Goal: Task Accomplishment & Management: Complete application form

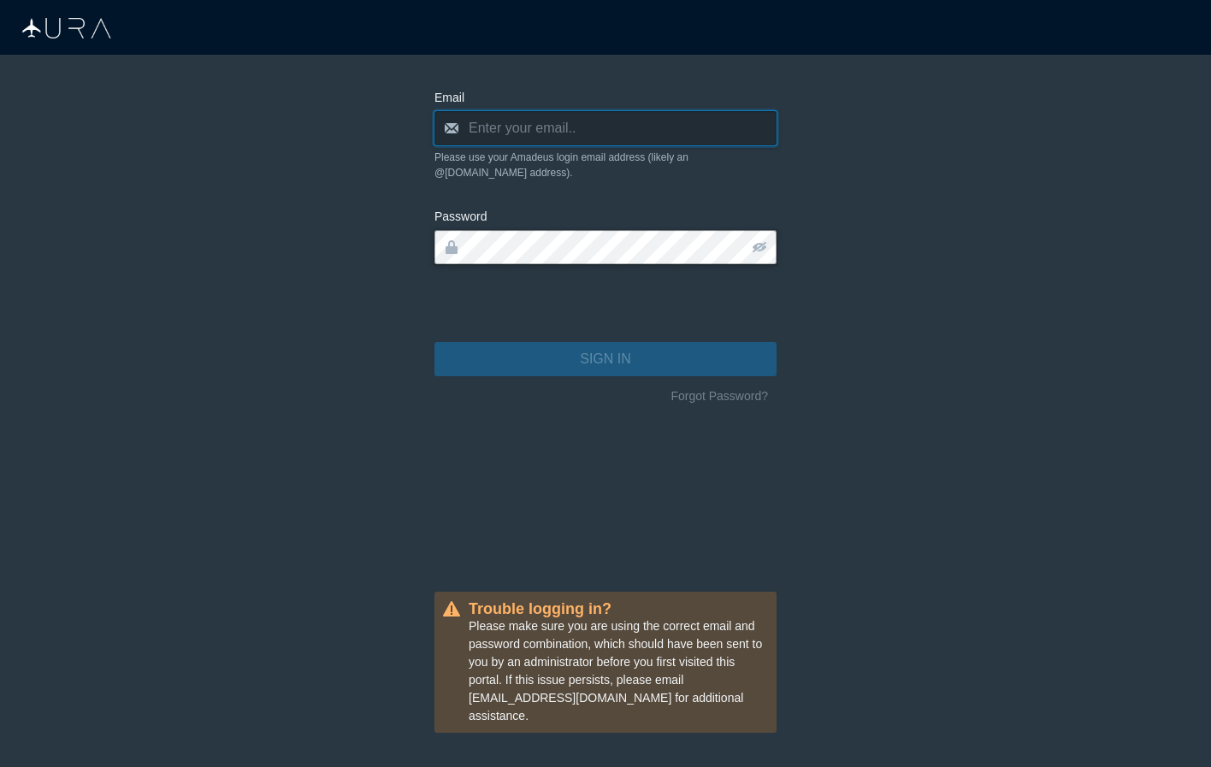
type input "[PERSON_NAME][EMAIL_ADDRESS][DOMAIN_NAME]"
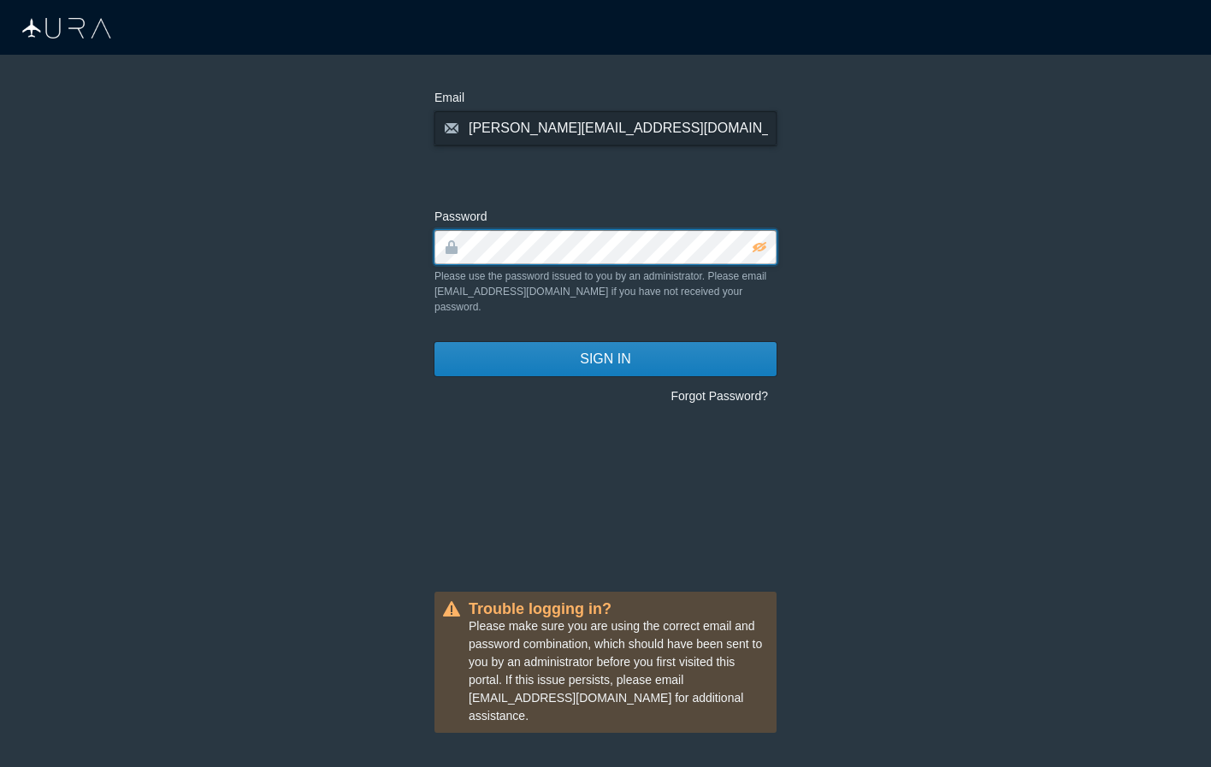
click at [605, 344] on button "SIGN IN" at bounding box center [605, 359] width 342 height 34
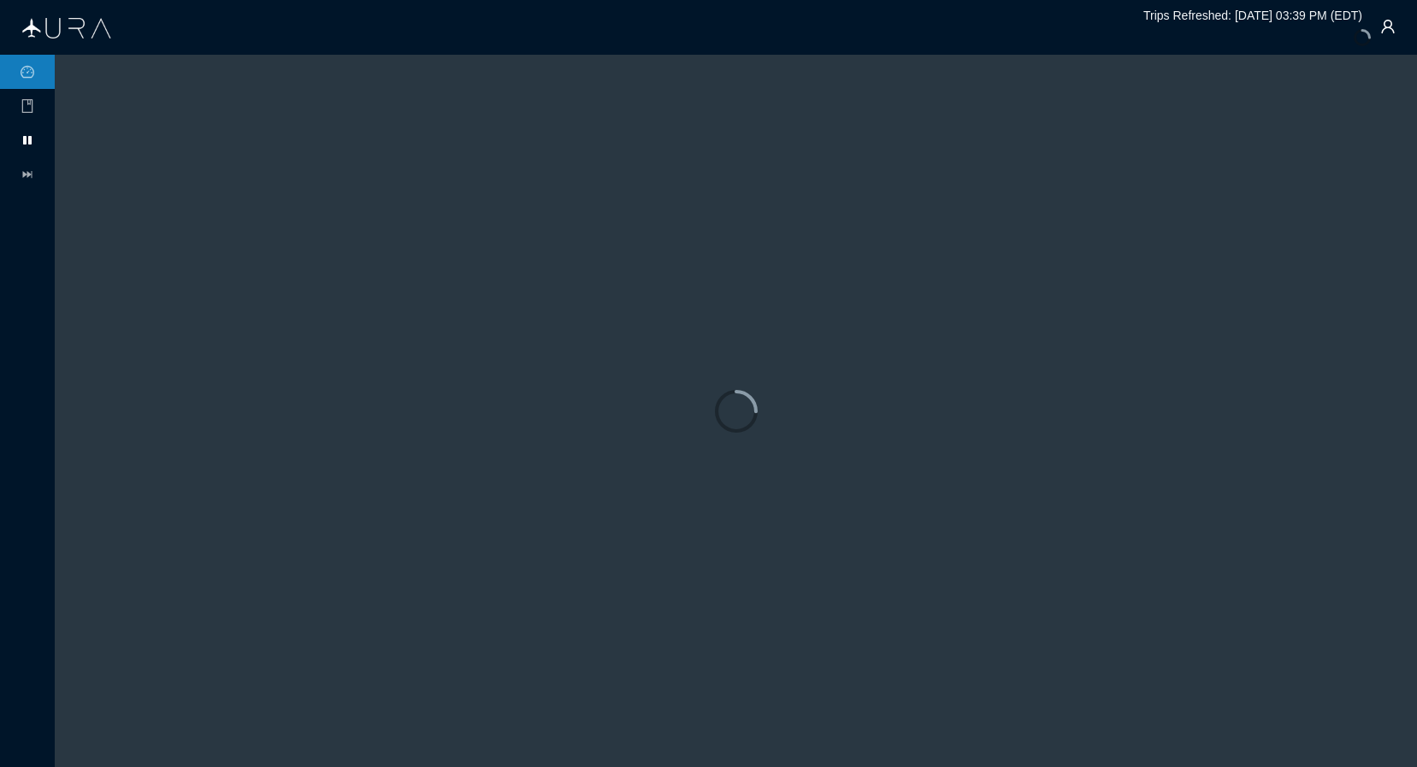
click at [32, 141] on icon at bounding box center [27, 140] width 9 height 9
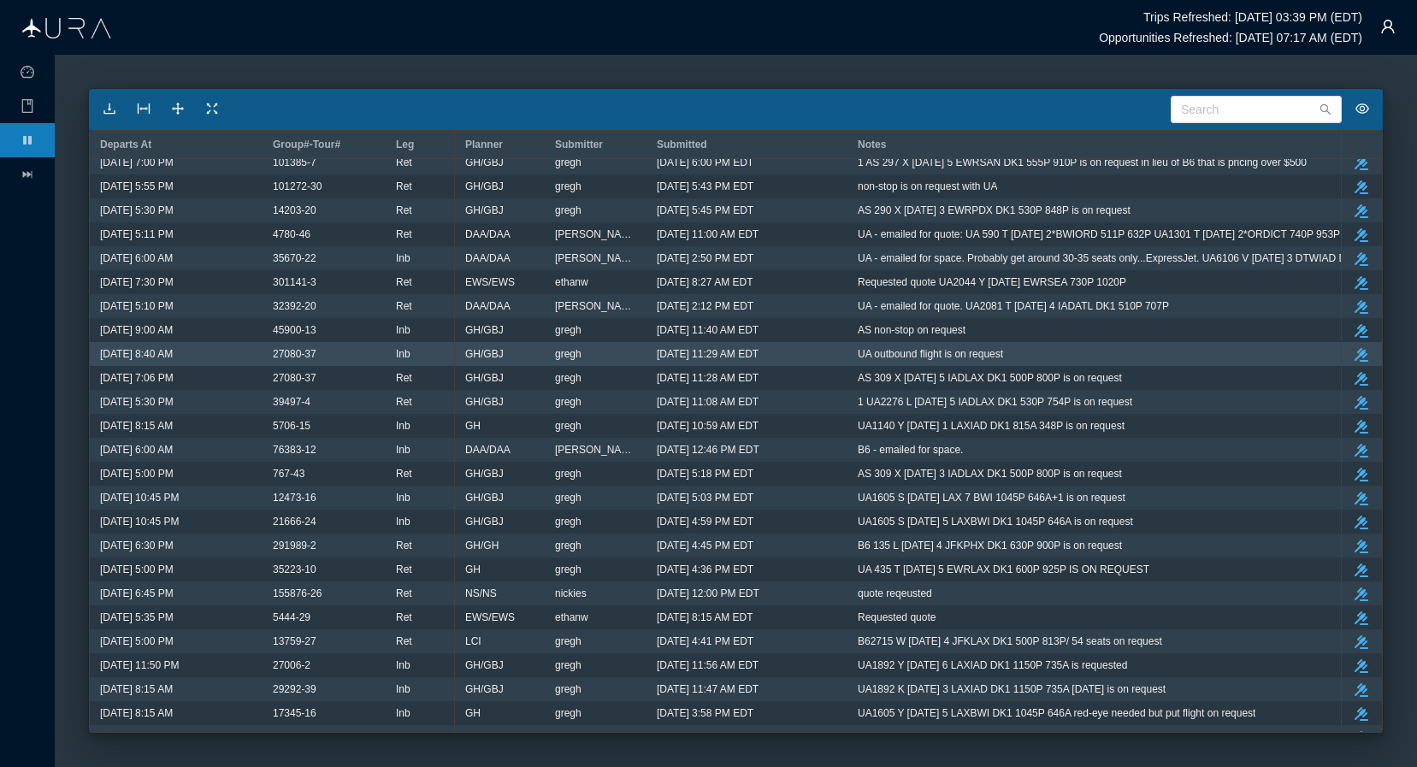
scroll to position [1430, 0]
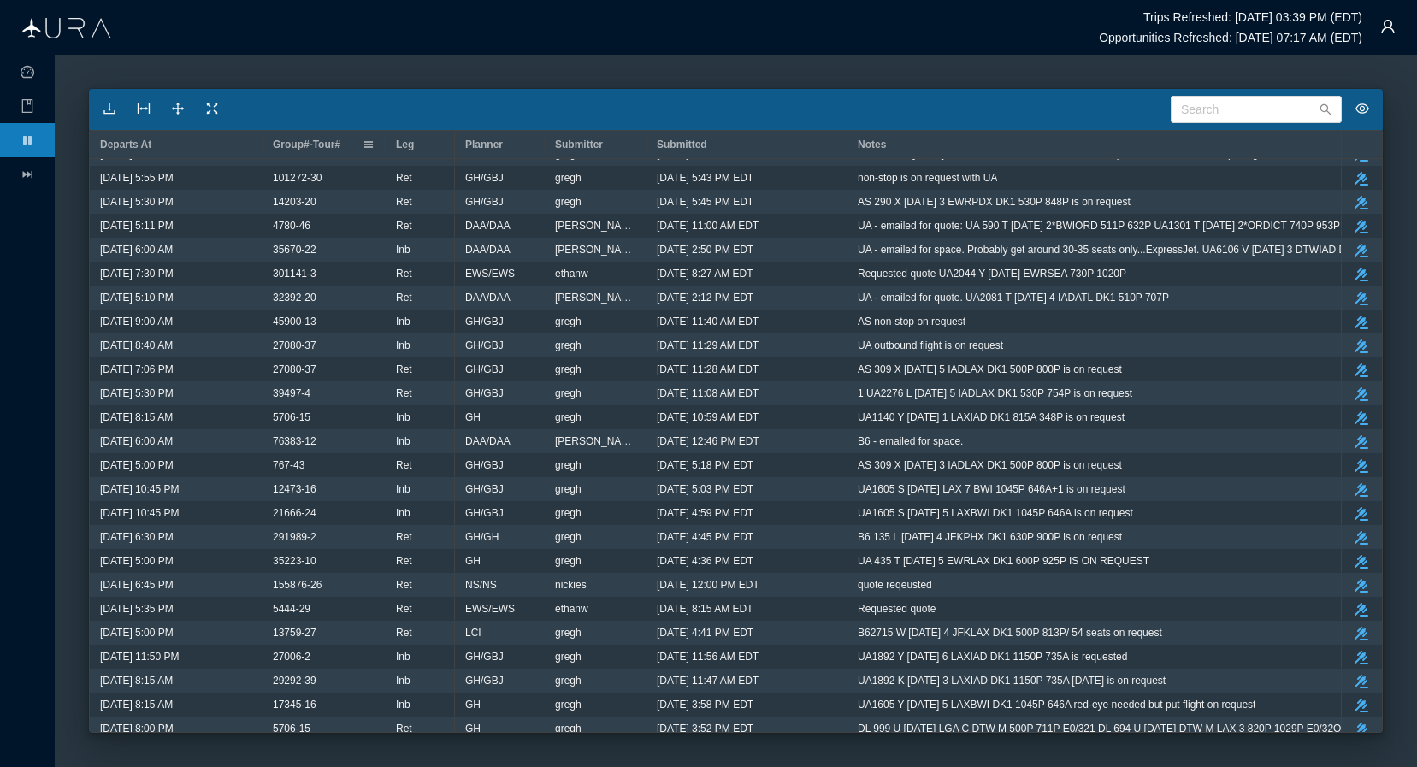
click at [315, 145] on span "Group#-Tour#" at bounding box center [307, 145] width 68 height 12
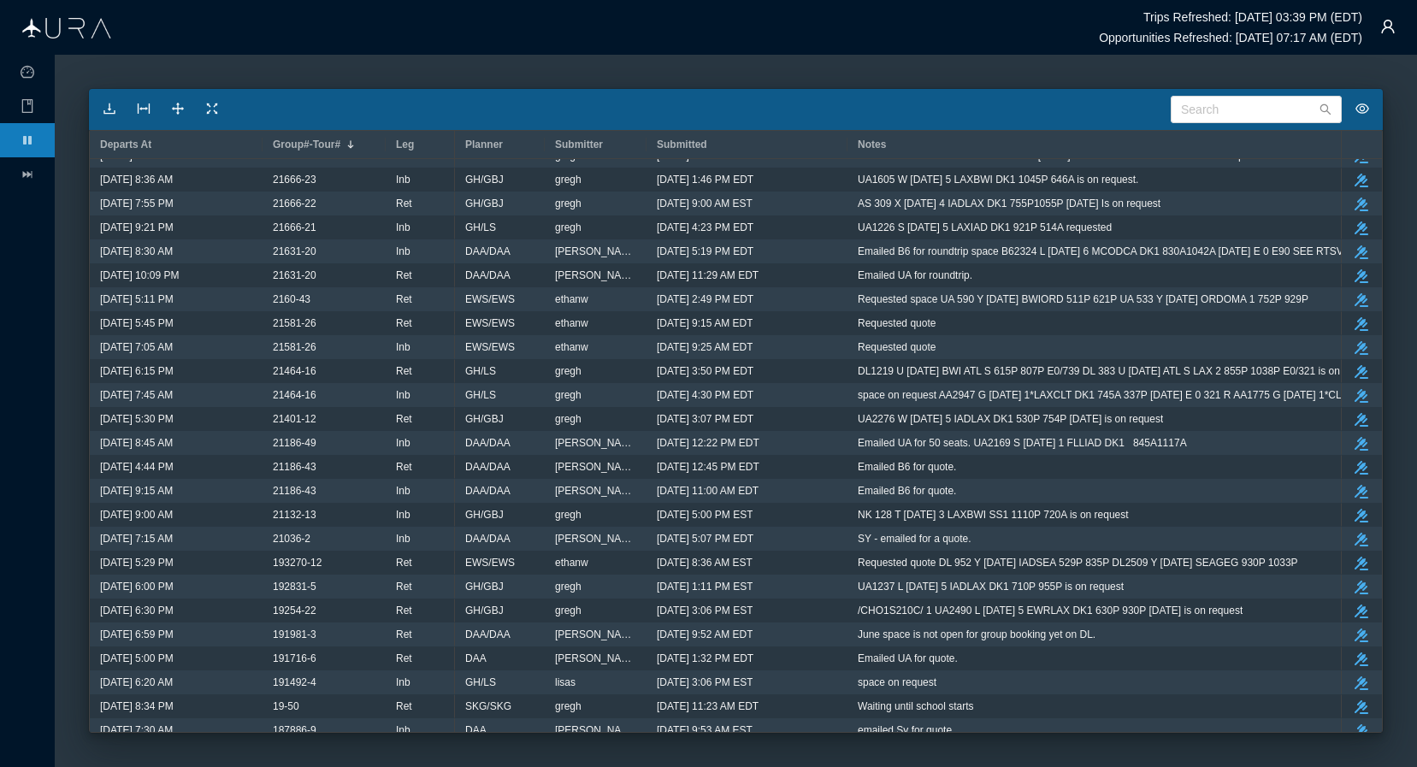
scroll to position [10396, 0]
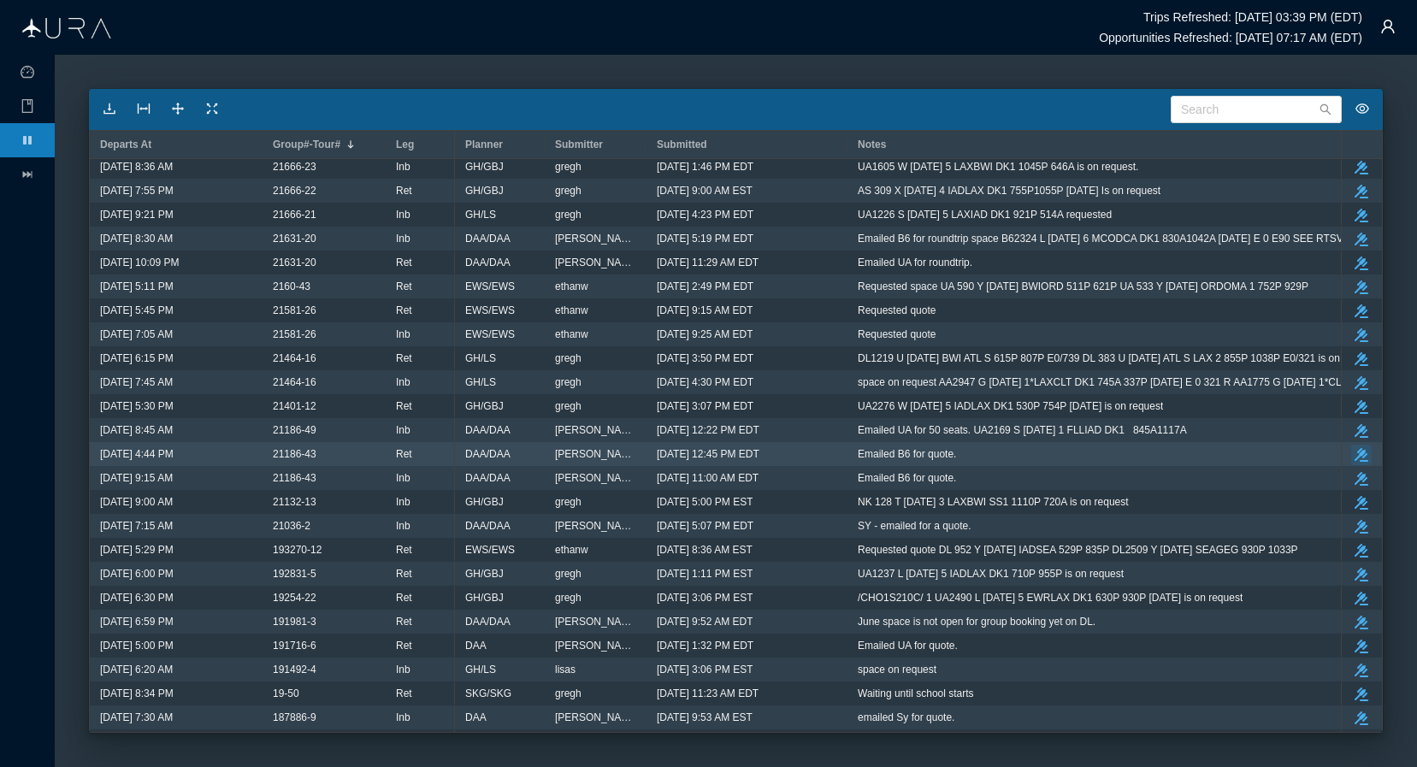
click at [1210, 450] on icon "button" at bounding box center [1362, 455] width 14 height 14
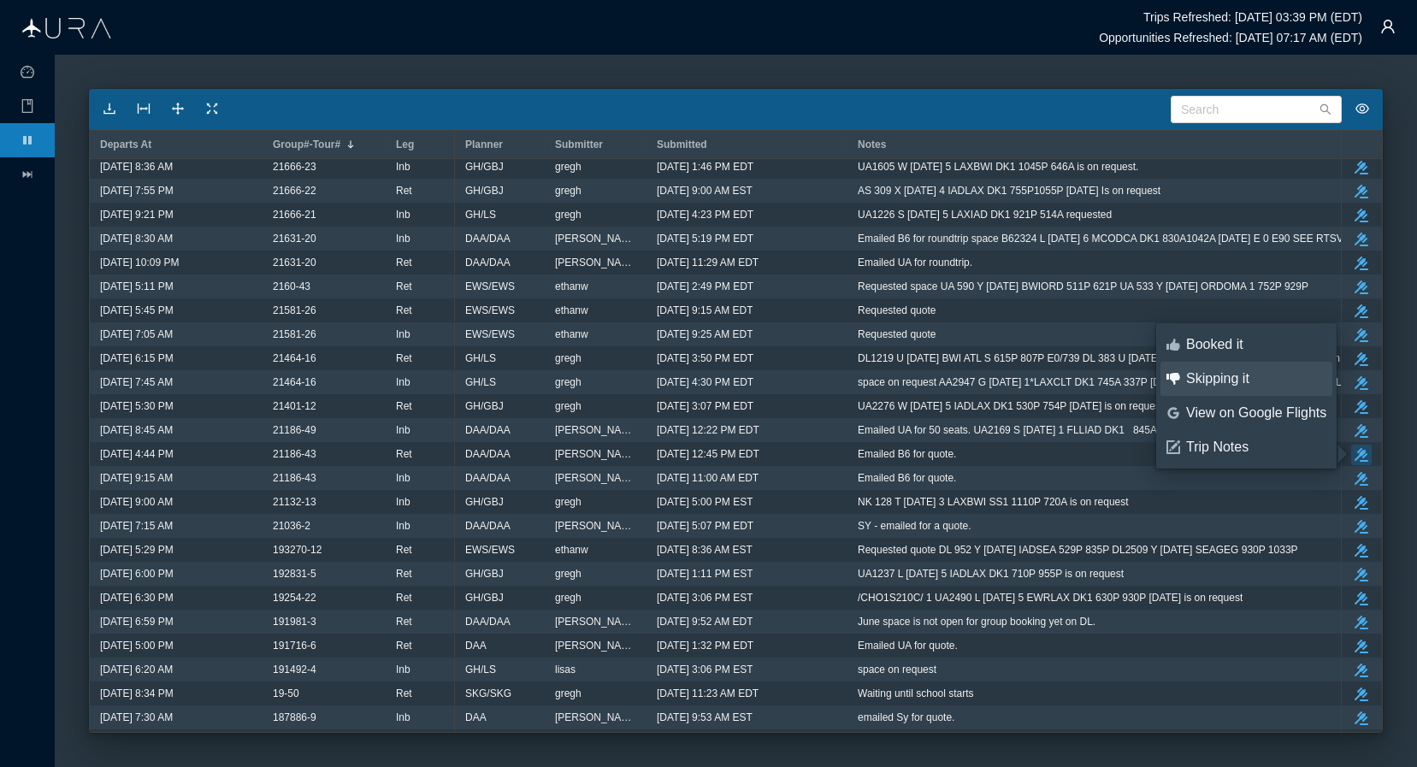
click at [1210, 381] on div "Skipping it" at bounding box center [1256, 378] width 140 height 19
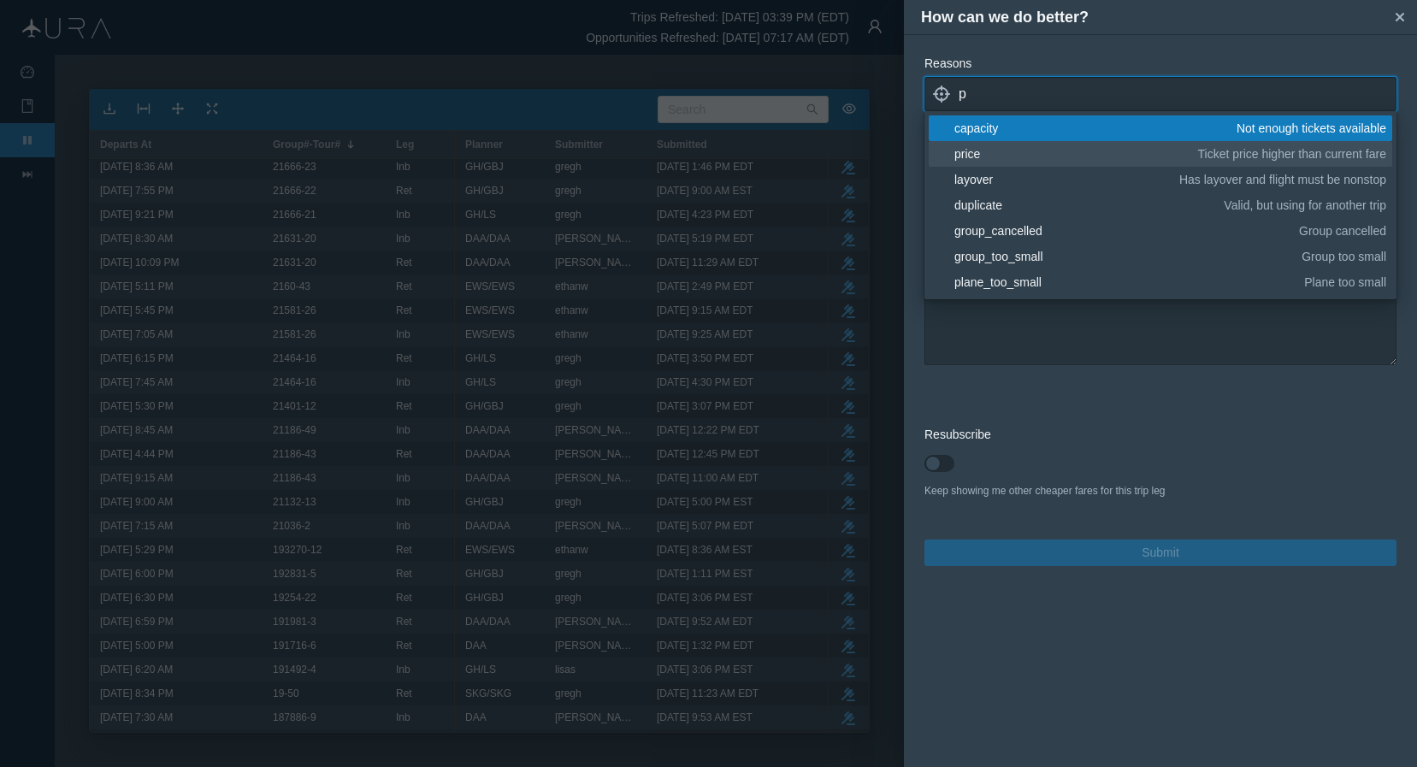
type input "p"
click at [985, 155] on div "price" at bounding box center [1073, 153] width 238 height 17
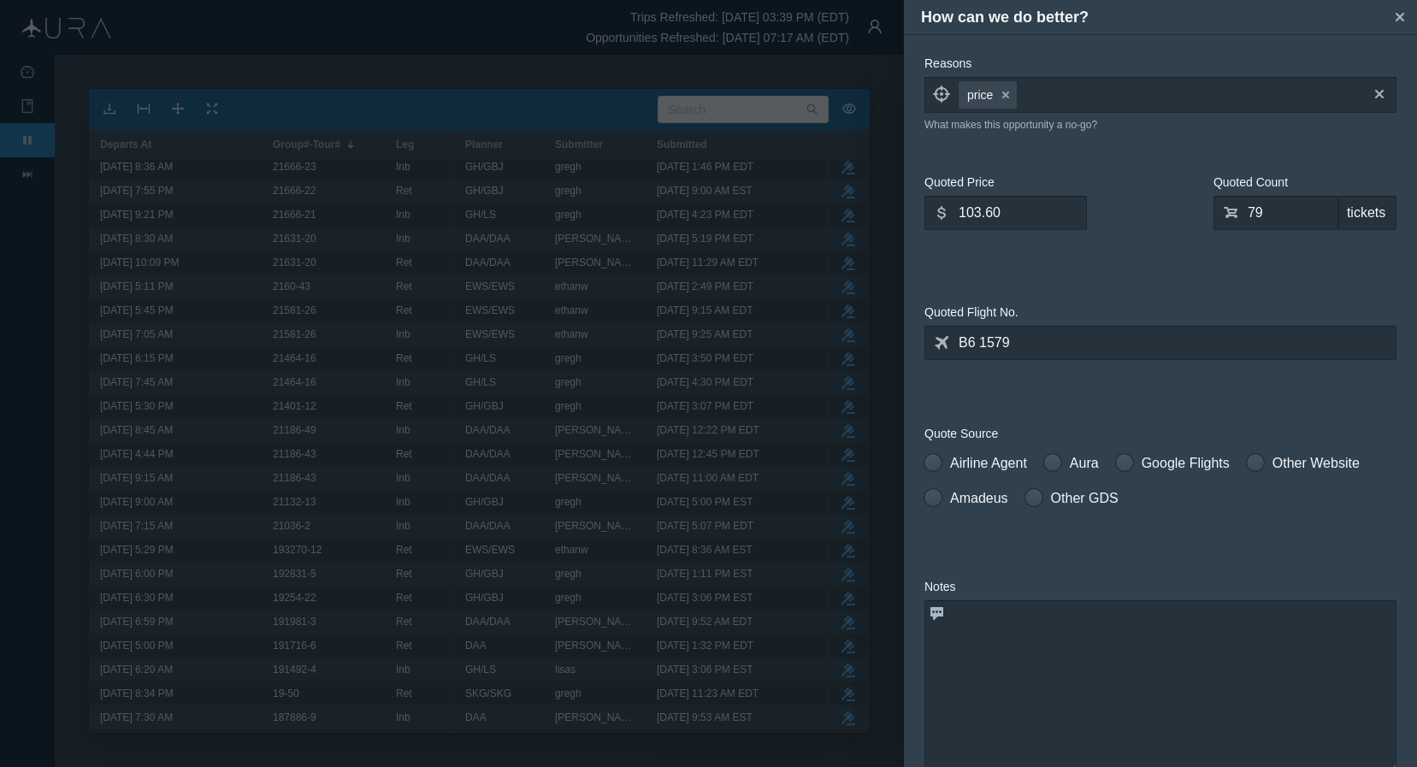
click at [1048, 432] on span "Quote Source" at bounding box center [1160, 434] width 472 height 18
click at [938, 463] on span at bounding box center [932, 462] width 17 height 17
click at [936, 463] on input "Airline Agent" at bounding box center [930, 459] width 12 height 12
radio input "true"
drag, startPoint x: 1022, startPoint y: 214, endPoint x: 784, endPoint y: 210, distance: 237.8
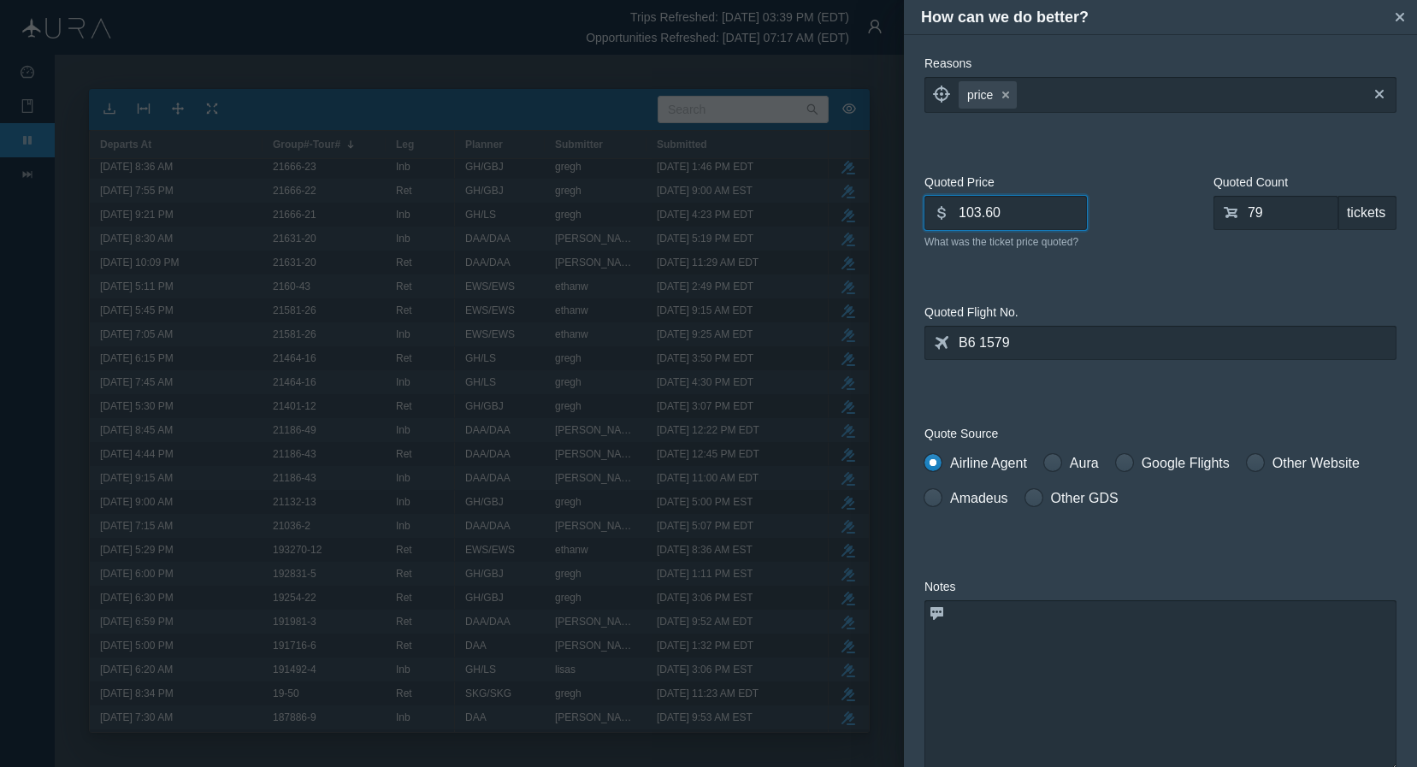
click at [784, 210] on div "How can we do better? small-cross Reasons locate price small-cross cross What m…" at bounding box center [708, 383] width 1417 height 767
type input "337.80"
click at [1210, 219] on input "79" at bounding box center [1275, 213] width 125 height 34
type input "0"
type input "50"
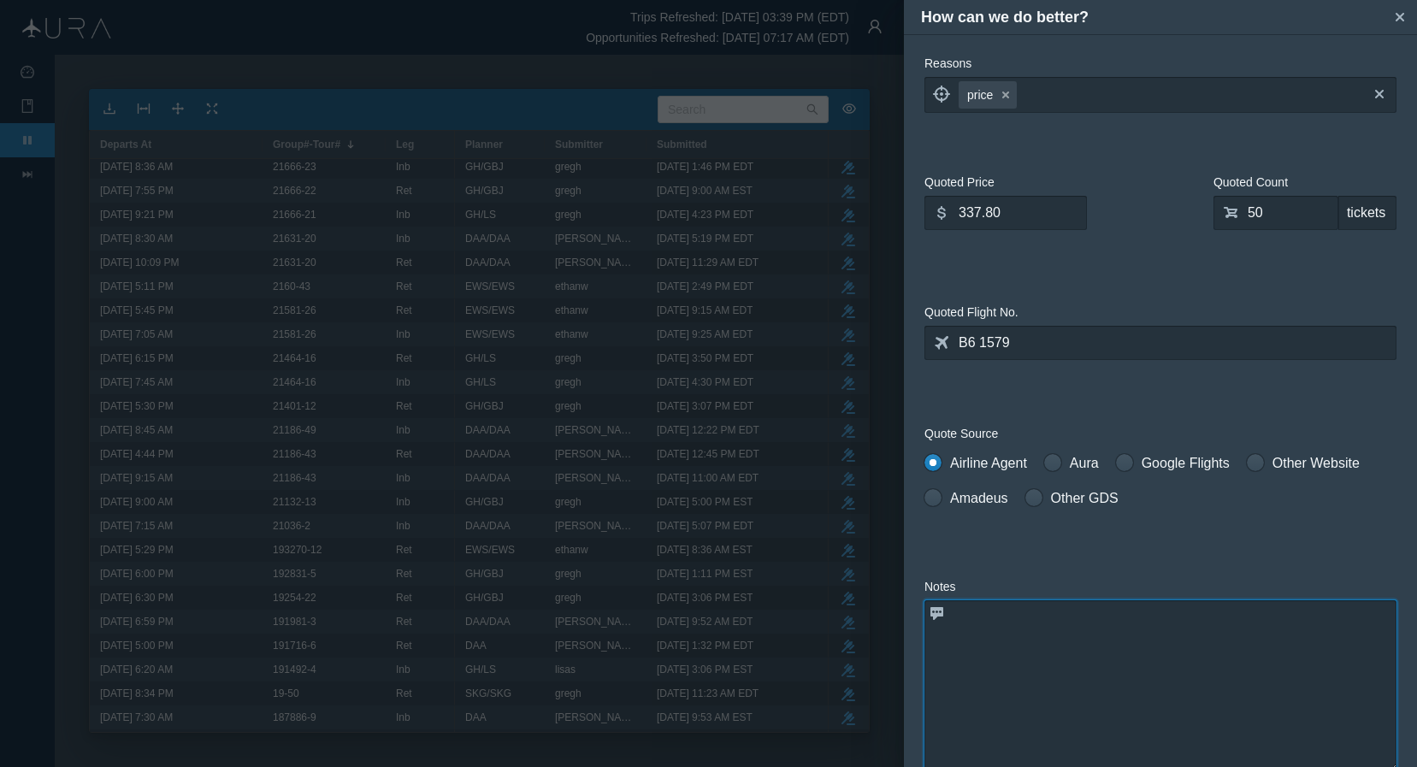
click at [1065, 690] on textarea at bounding box center [1160, 685] width 472 height 171
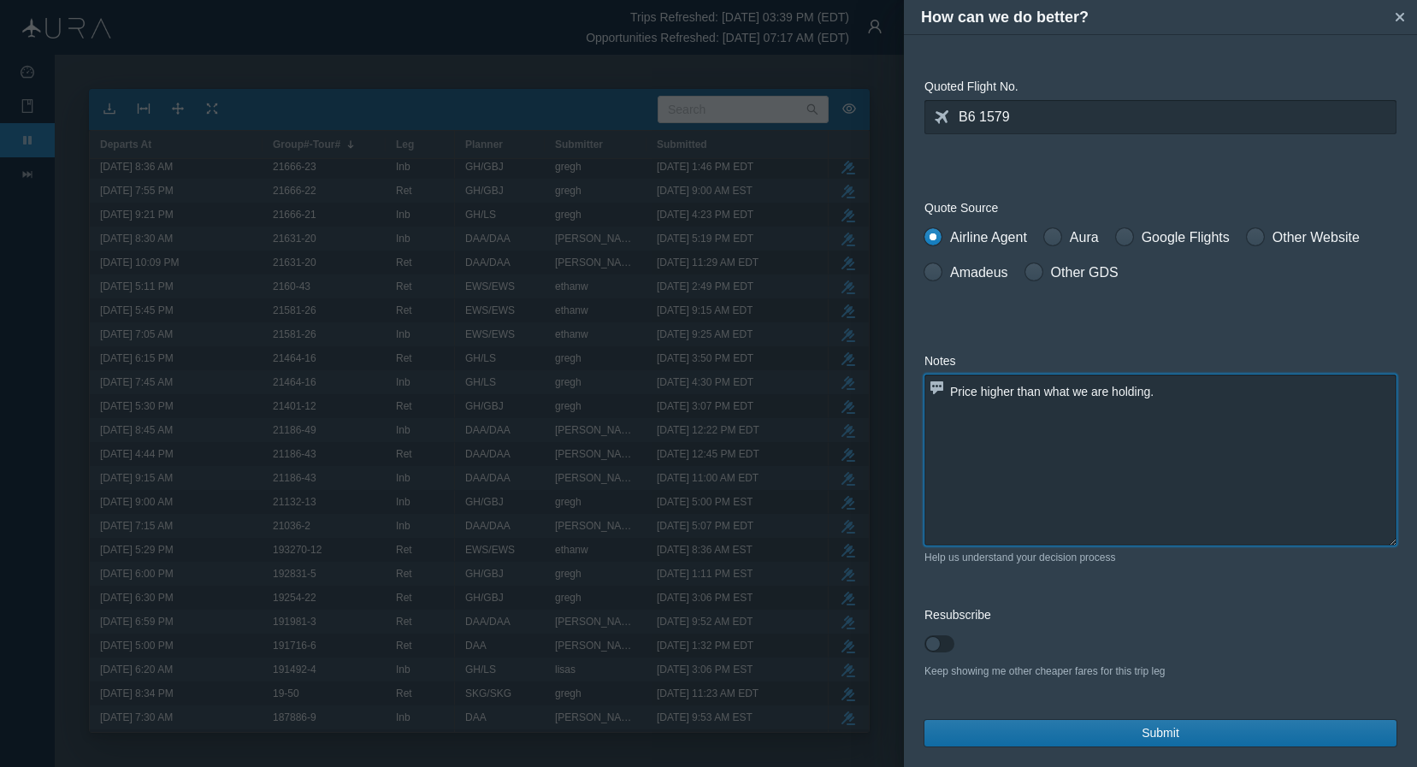
scroll to position [226, 0]
type textarea "Price higher than what we are holding."
click at [1158, 733] on span "Submit" at bounding box center [1161, 733] width 38 height 18
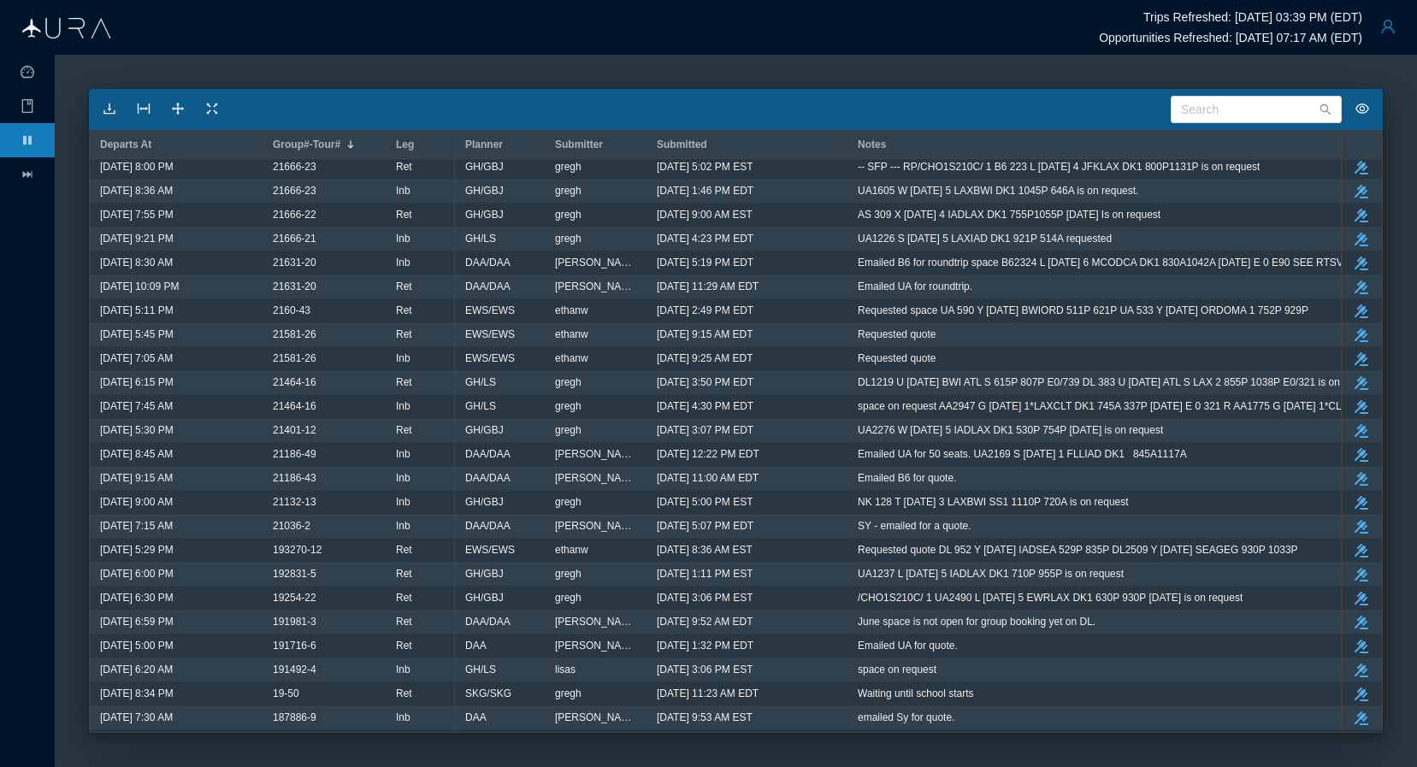
click at [1210, 24] on button "button" at bounding box center [1388, 26] width 34 height 34
click at [1210, 140] on div "Logout" at bounding box center [1346, 132] width 114 height 19
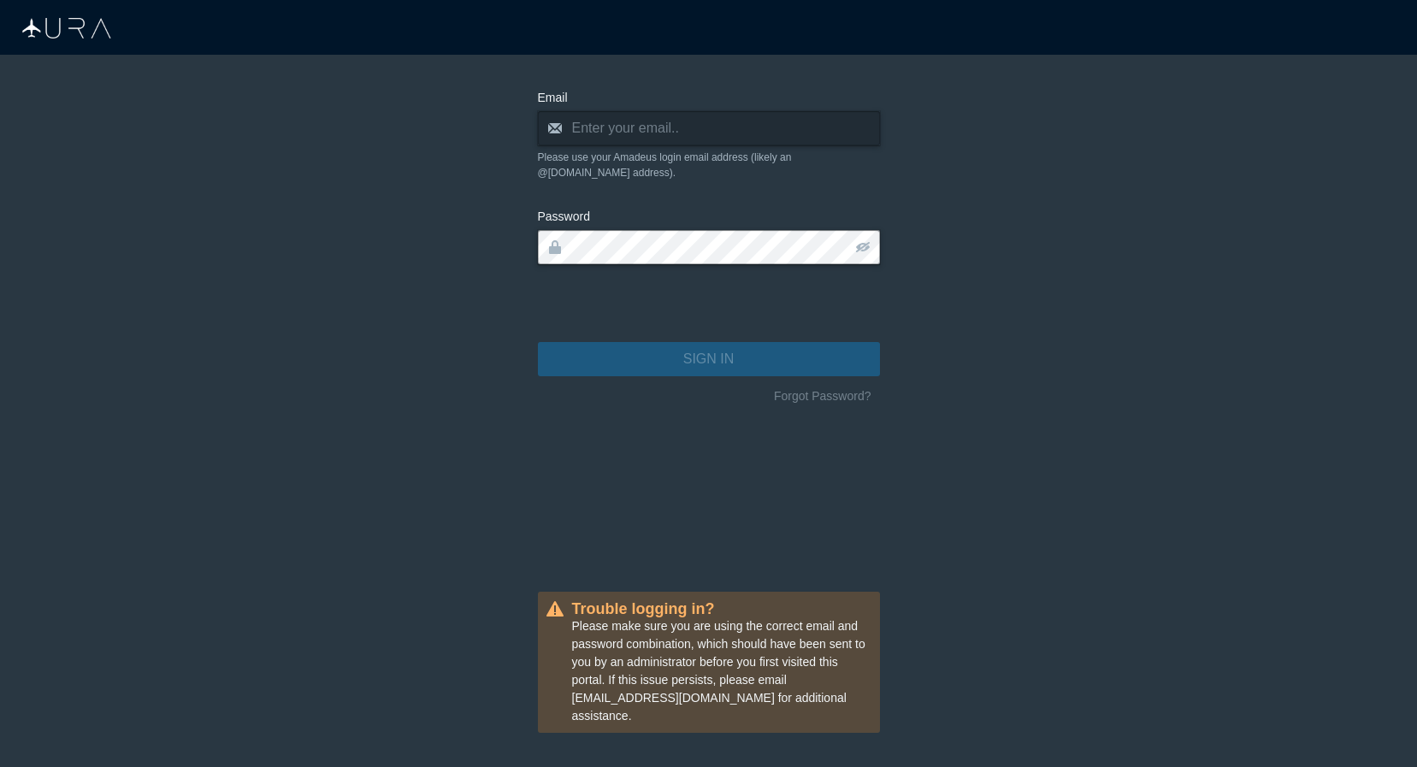
click at [1210, 308] on main "Email envelope Please use your Amadeus login email address (likely an @[DOMAIN_…" at bounding box center [708, 411] width 1417 height 712
